Goal: Task Accomplishment & Management: Manage account settings

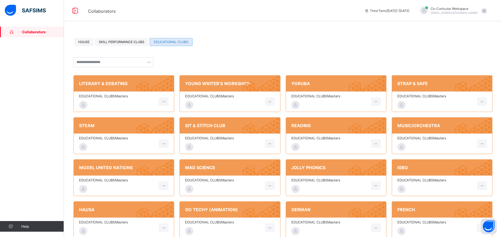
click at [219, 138] on span "EDUCATIONAL CLUBS Masters" at bounding box center [223, 138] width 77 height 4
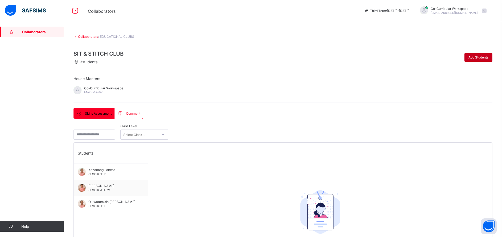
click at [476, 57] on span "Add Students" at bounding box center [479, 57] width 20 height 4
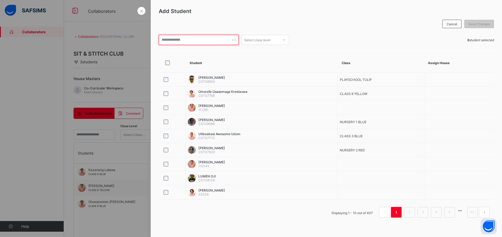
click at [210, 43] on input "text" at bounding box center [199, 40] width 80 height 10
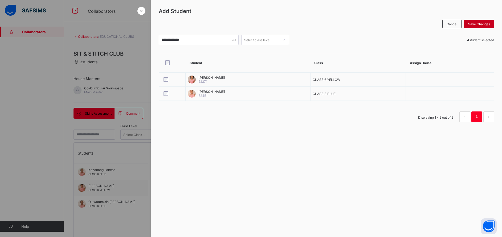
click at [475, 26] on span "Save Changes" at bounding box center [480, 24] width 22 height 4
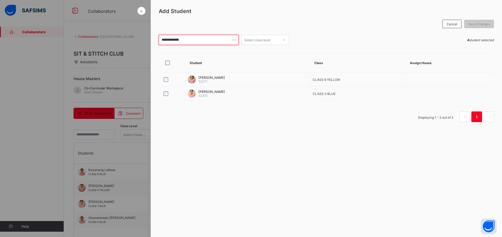
click at [201, 42] on input "**********" at bounding box center [199, 40] width 80 height 10
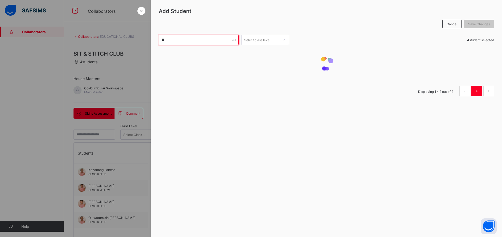
type input "*"
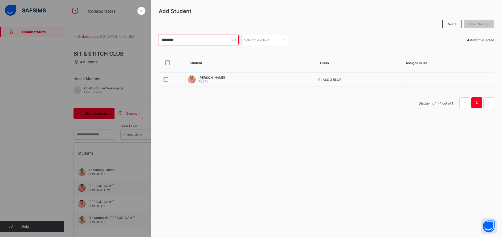
type input "*********"
click at [477, 24] on span "Save Changes" at bounding box center [480, 24] width 22 height 4
click at [481, 23] on span "Save Changes" at bounding box center [480, 24] width 22 height 4
click at [98, 168] on div at bounding box center [251, 118] width 502 height 237
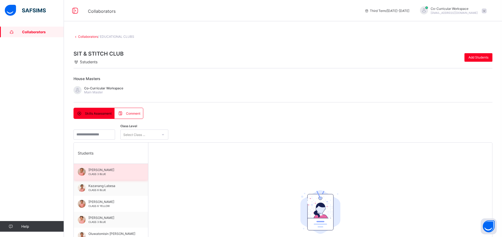
click at [111, 170] on span "[PERSON_NAME]" at bounding box center [112, 170] width 48 height 4
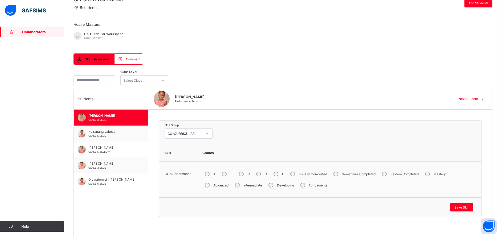
scroll to position [64, 0]
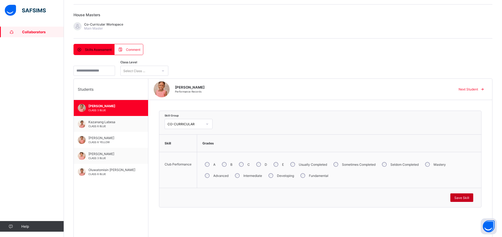
click at [466, 195] on div "Save Skill" at bounding box center [462, 198] width 23 height 9
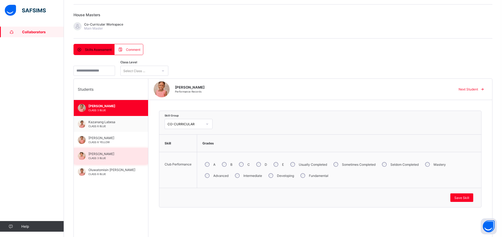
click at [99, 156] on div "[PERSON_NAME] CLASS 3 BLUE" at bounding box center [112, 156] width 48 height 8
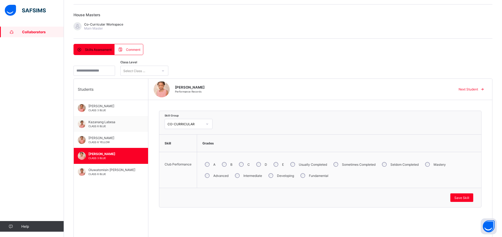
click at [426, 165] on div "Mastery" at bounding box center [435, 164] width 25 height 11
click at [469, 200] on div "Save Skill" at bounding box center [462, 198] width 23 height 9
click at [465, 198] on span "Save Skill" at bounding box center [462, 198] width 15 height 4
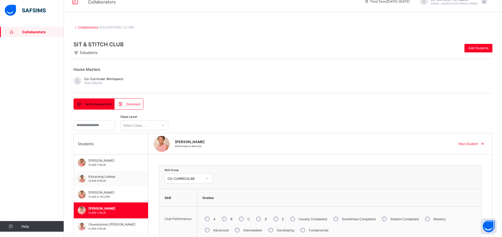
scroll to position [0, 0]
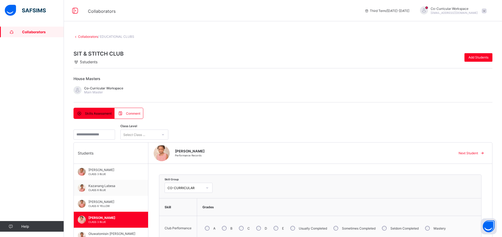
click at [88, 37] on link "Collaborators" at bounding box center [88, 37] width 20 height 4
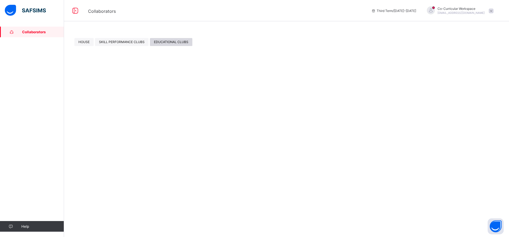
click at [162, 42] on span "EDUCATIONAL CLUBS" at bounding box center [171, 42] width 34 height 4
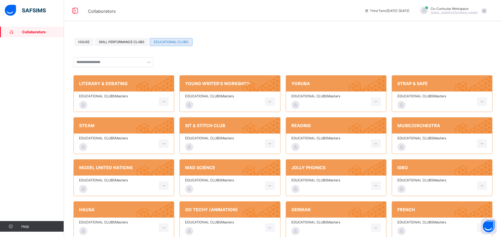
click at [433, 134] on div "EDUCATIONAL CLUBS Masters" at bounding box center [442, 144] width 100 height 20
click at [432, 136] on div "EDUCATIONAL CLUBS Masters" at bounding box center [442, 144] width 100 height 20
click at [422, 127] on span "MUSIC/ORCHESTRA" at bounding box center [443, 125] width 90 height 5
click at [427, 138] on span "EDUCATIONAL CLUBS Masters" at bounding box center [436, 138] width 77 height 4
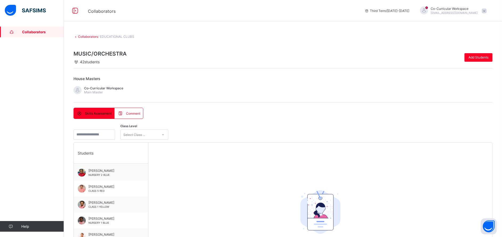
scroll to position [300, 0]
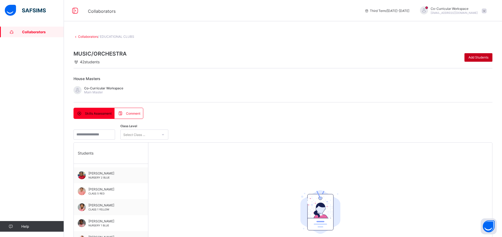
click at [480, 57] on span "Add Students" at bounding box center [479, 57] width 20 height 4
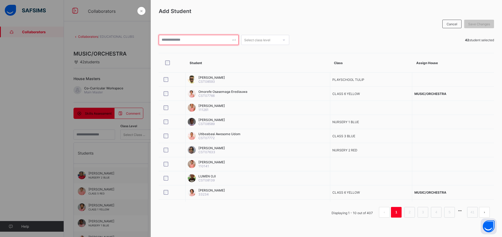
click at [195, 41] on input "text" at bounding box center [199, 40] width 80 height 10
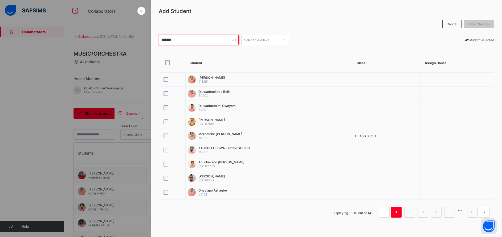
click at [195, 41] on input "*******" at bounding box center [199, 40] width 80 height 10
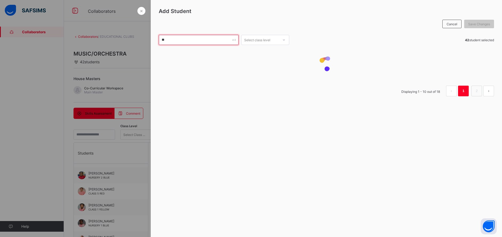
type input "*"
type input "******"
click at [176, 38] on input "******" at bounding box center [199, 40] width 80 height 10
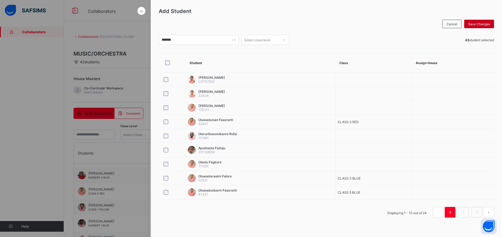
click at [483, 24] on span "Save Changes" at bounding box center [480, 24] width 22 height 4
click at [473, 26] on div "Save Changes" at bounding box center [480, 24] width 30 height 9
click at [335, 21] on div "Cancel Save Changes" at bounding box center [327, 24] width 336 height 14
